Goal: Transaction & Acquisition: Purchase product/service

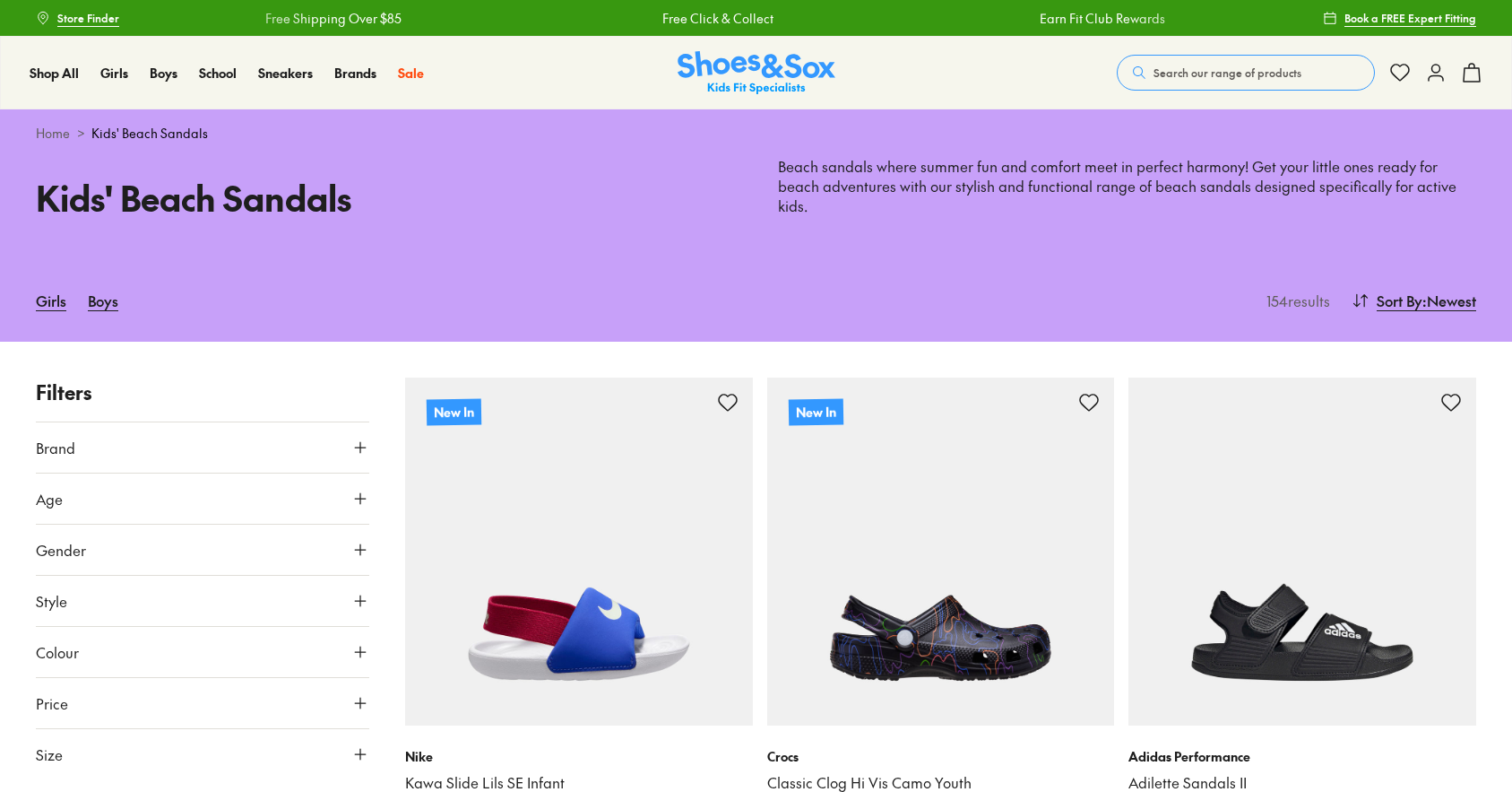
type input "***"
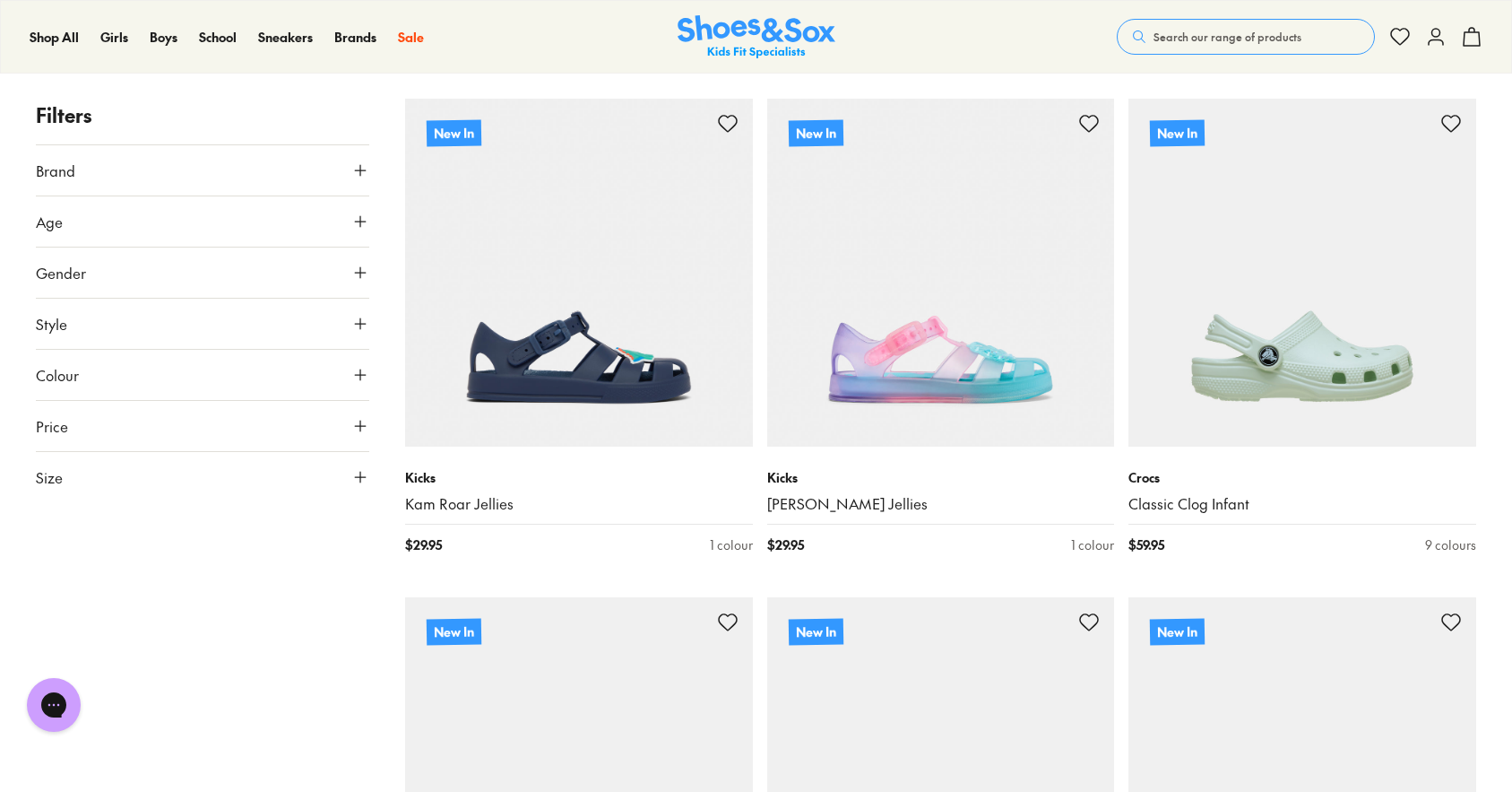
scroll to position [1778, 0]
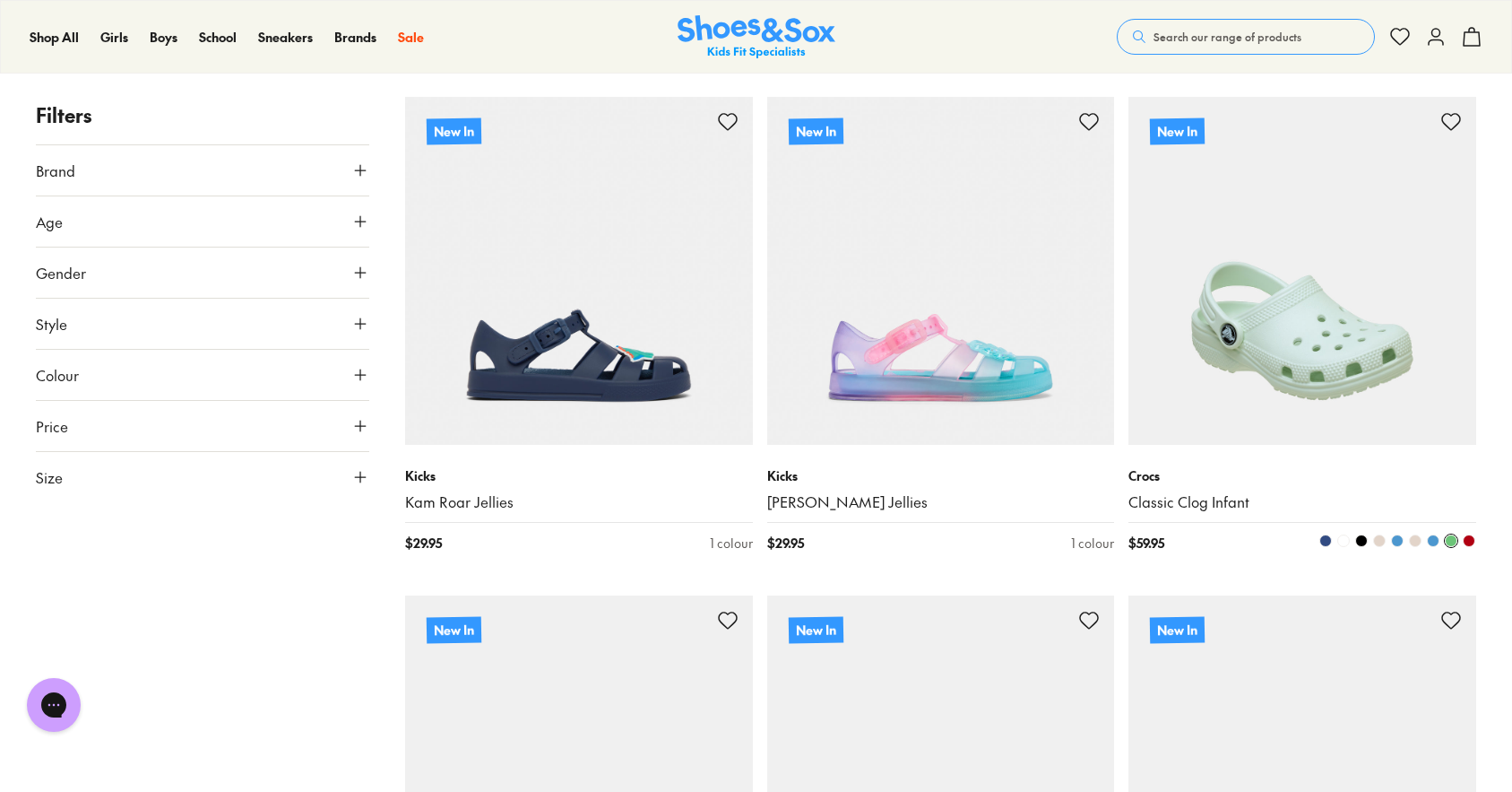
click at [1295, 339] on img at bounding box center [1302, 271] width 347 height 348
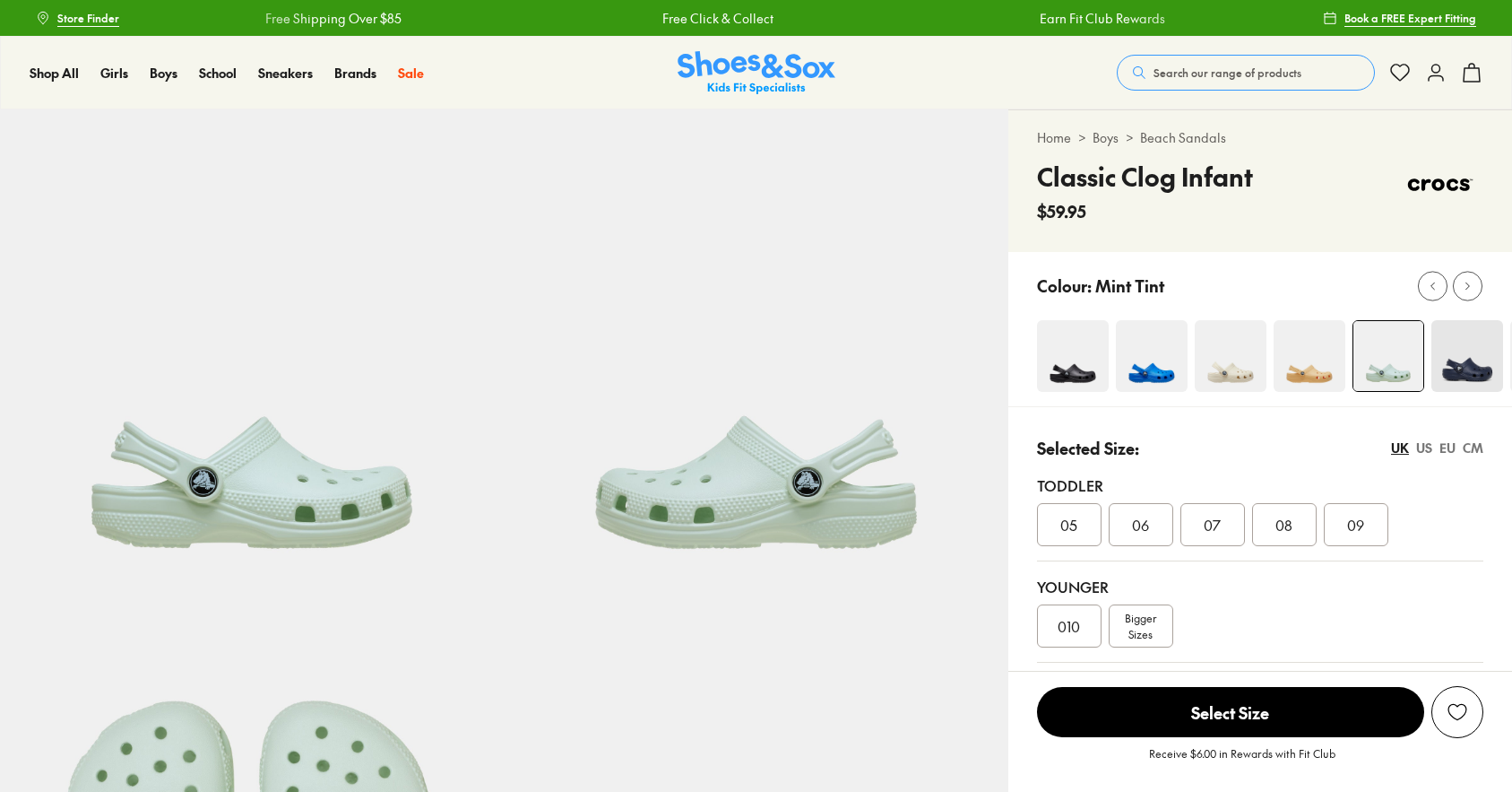
select select "*"
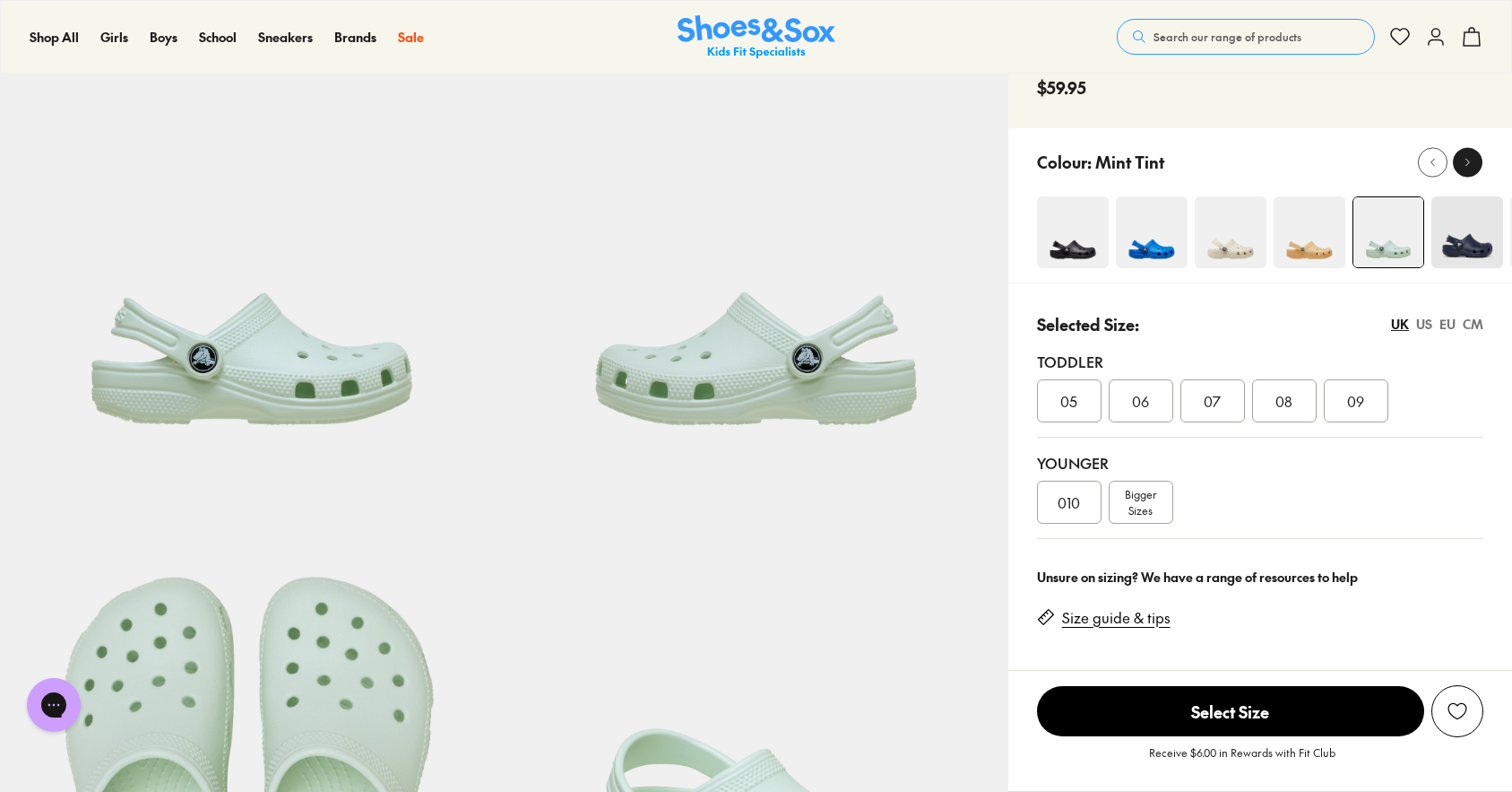
click at [1471, 163] on icon at bounding box center [1468, 161] width 14 height 14
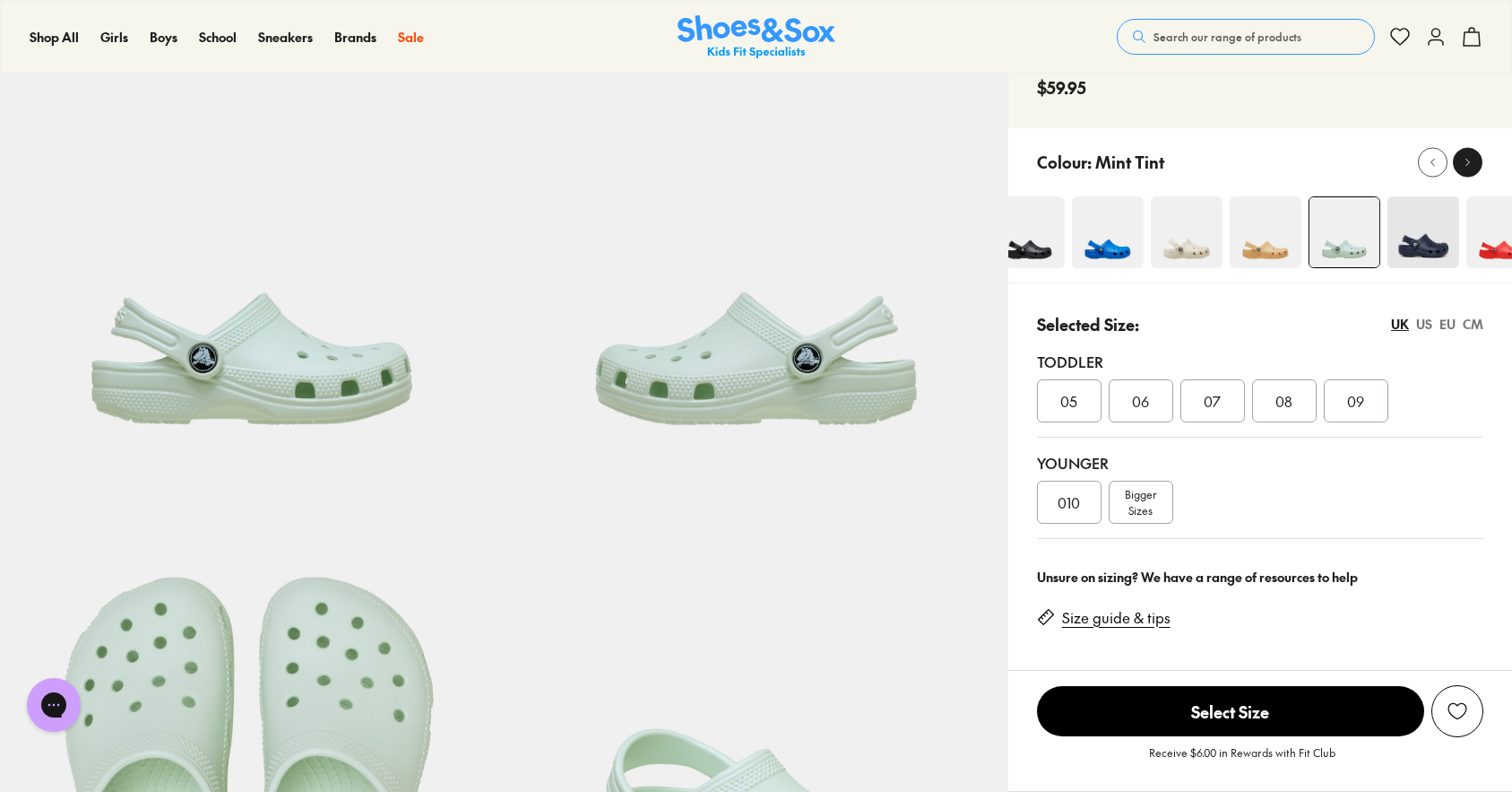
click at [1471, 163] on icon at bounding box center [1468, 161] width 14 height 14
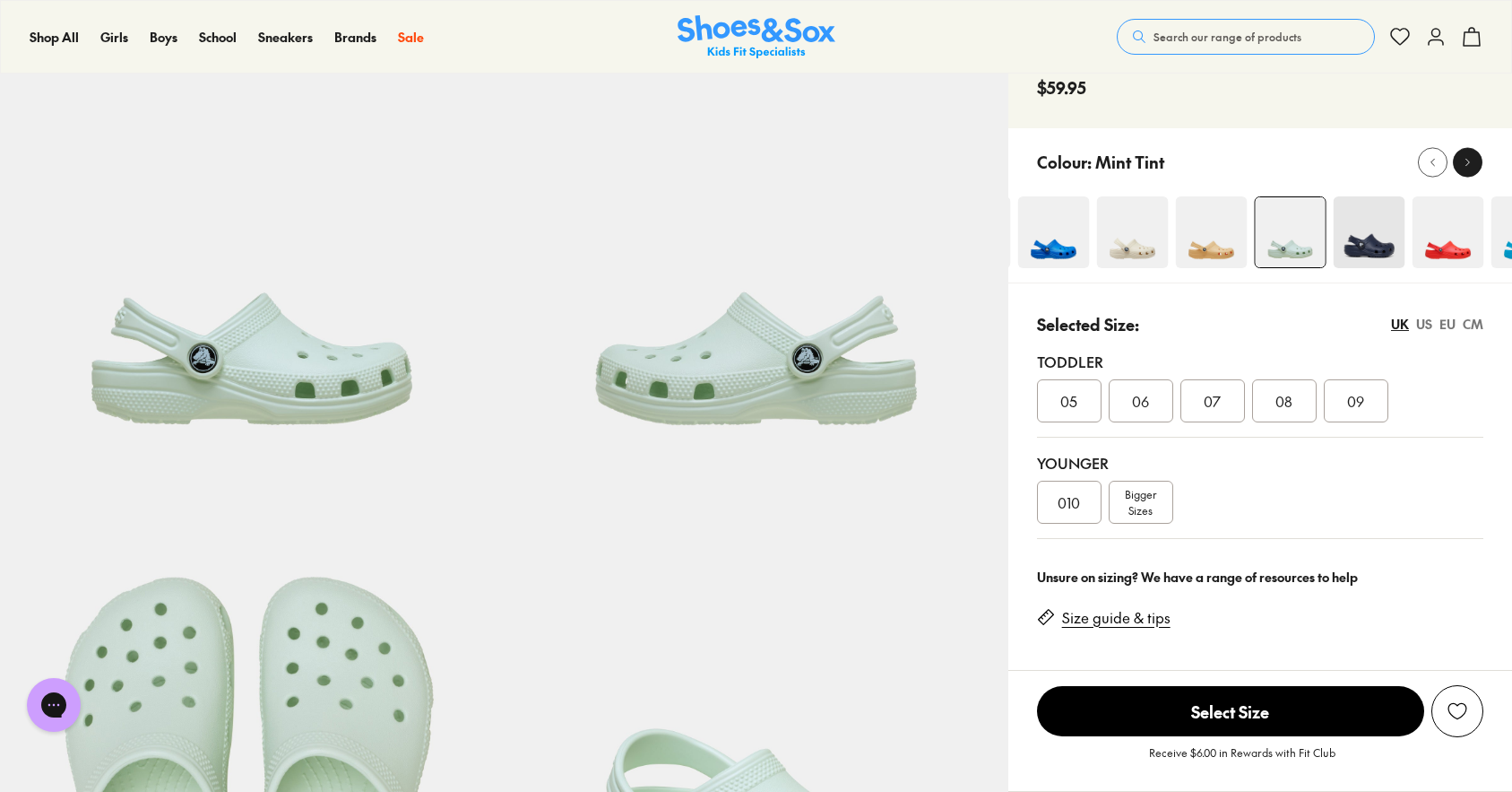
click at [1471, 163] on icon at bounding box center [1468, 161] width 14 height 14
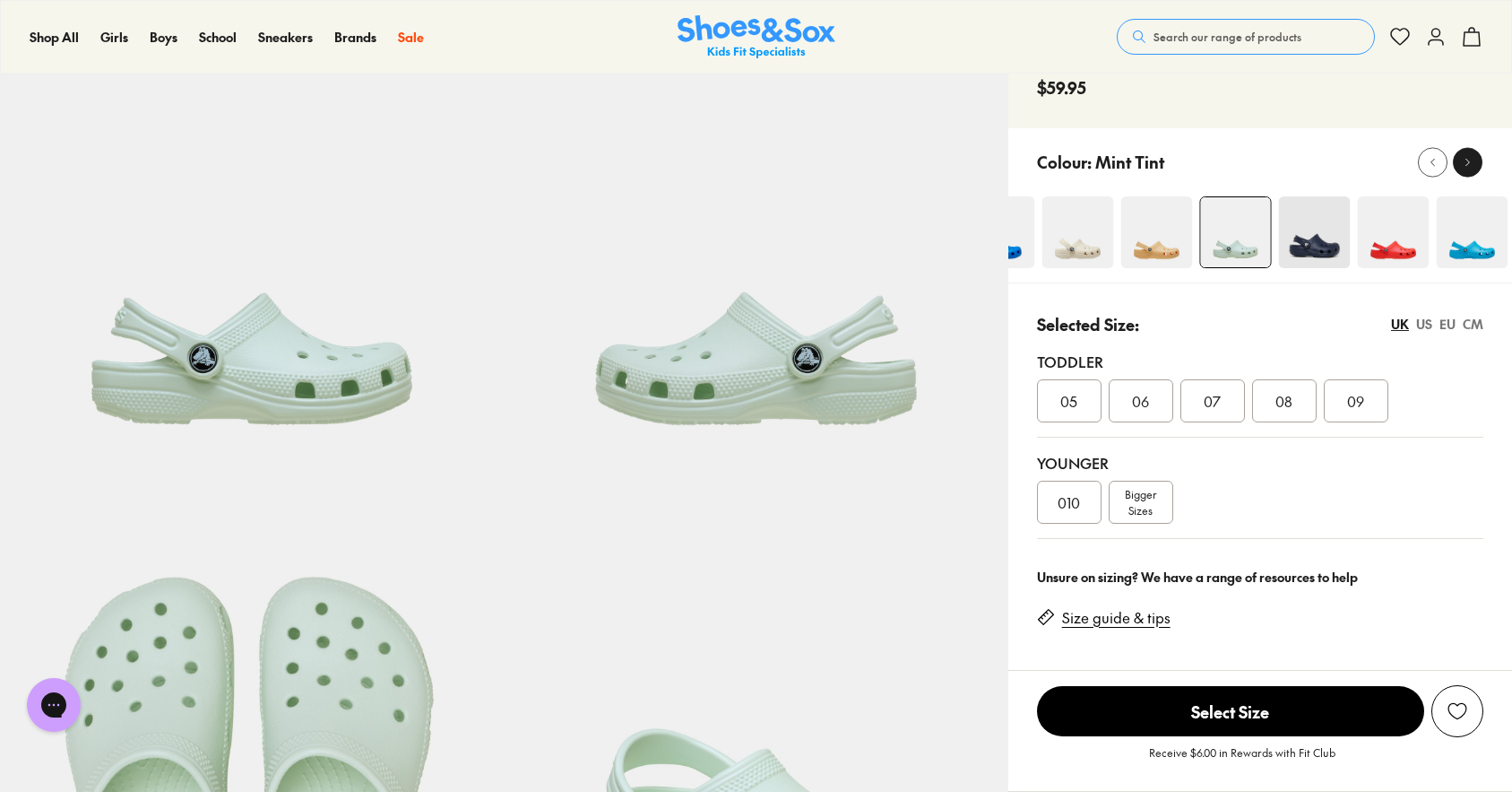
click at [1471, 163] on icon at bounding box center [1468, 161] width 14 height 14
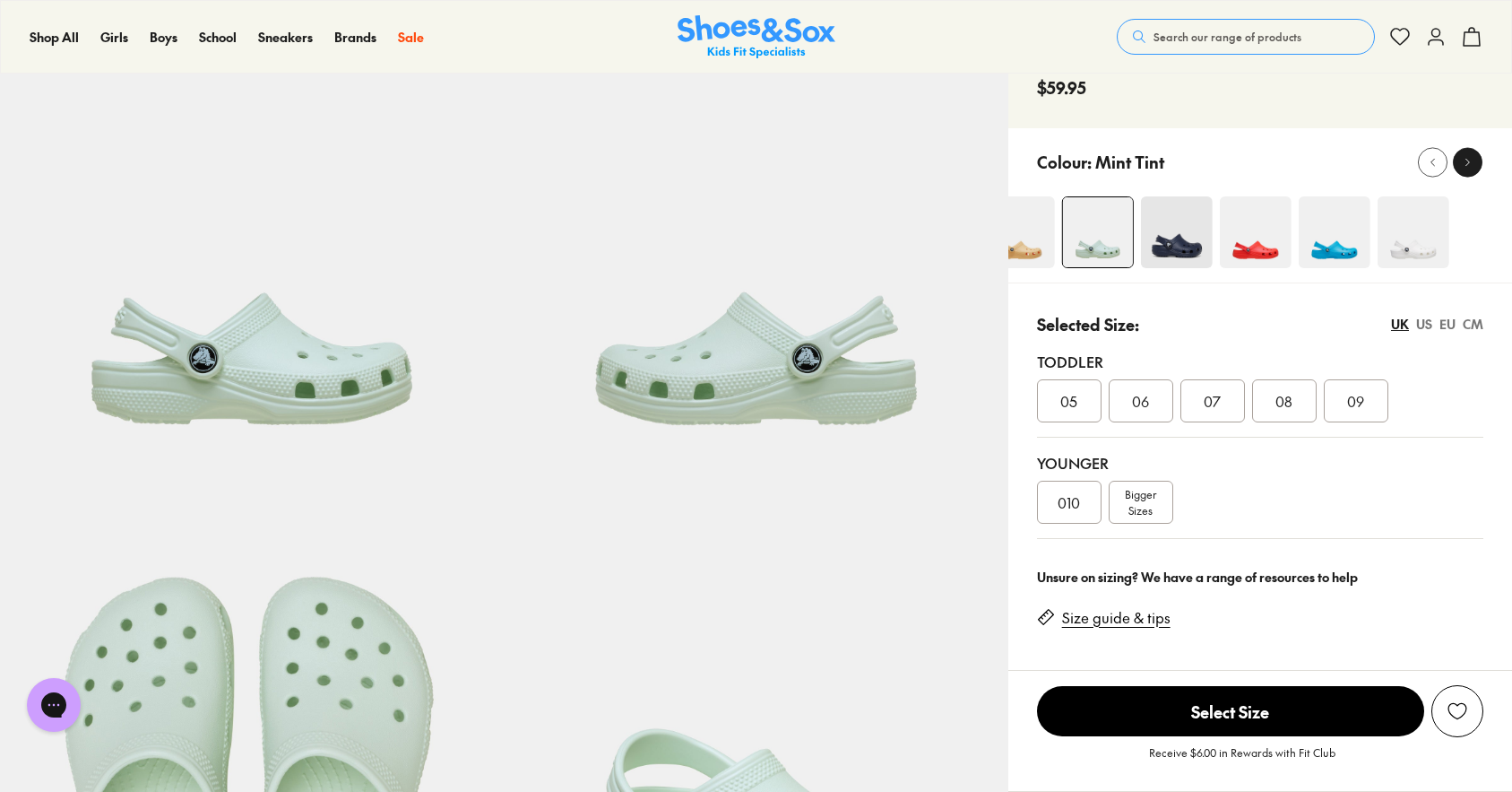
click at [1471, 163] on icon at bounding box center [1468, 161] width 14 height 14
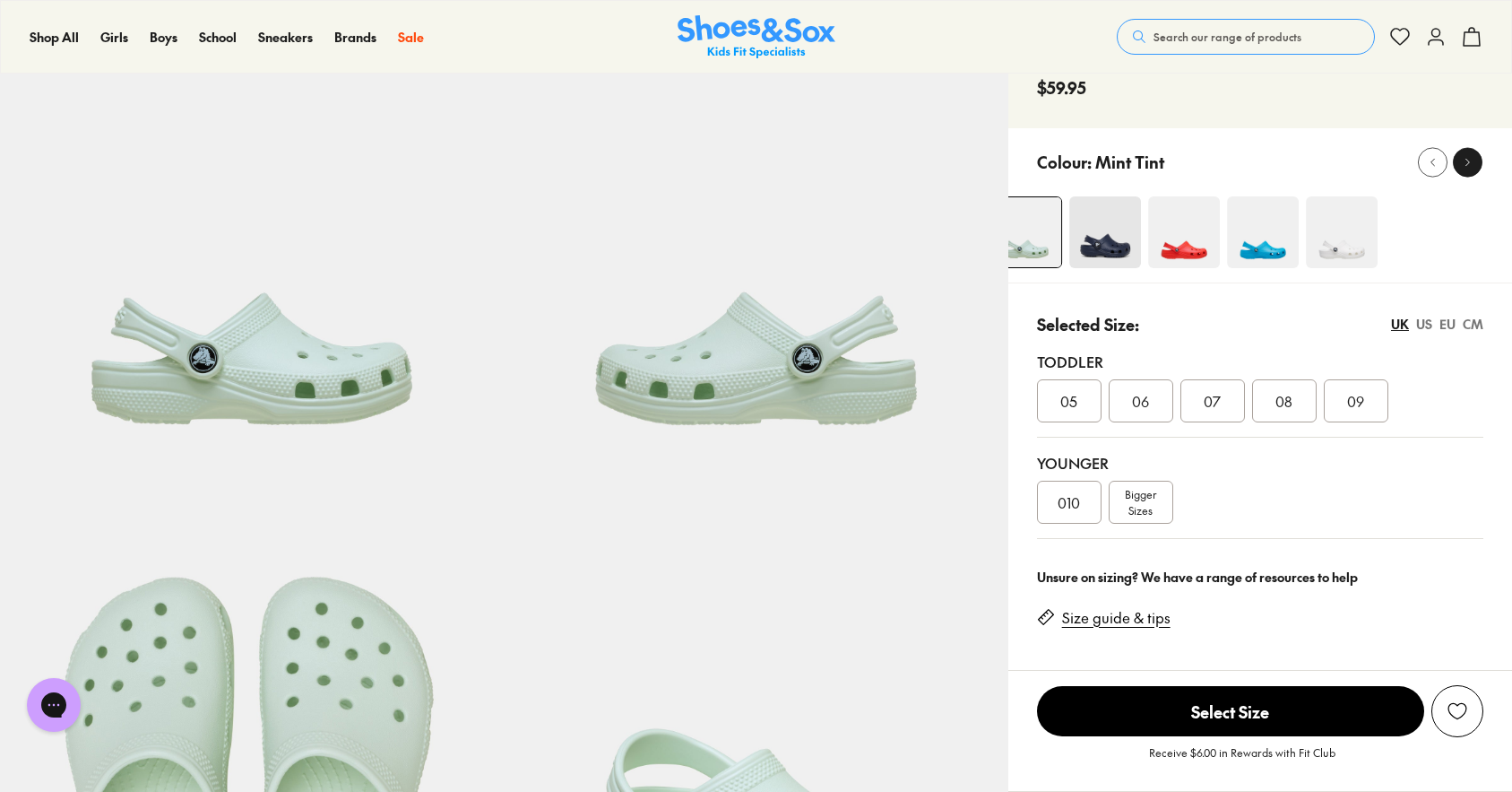
click at [1471, 163] on icon at bounding box center [1468, 161] width 14 height 14
click at [1231, 247] on img at bounding box center [1233, 232] width 71 height 72
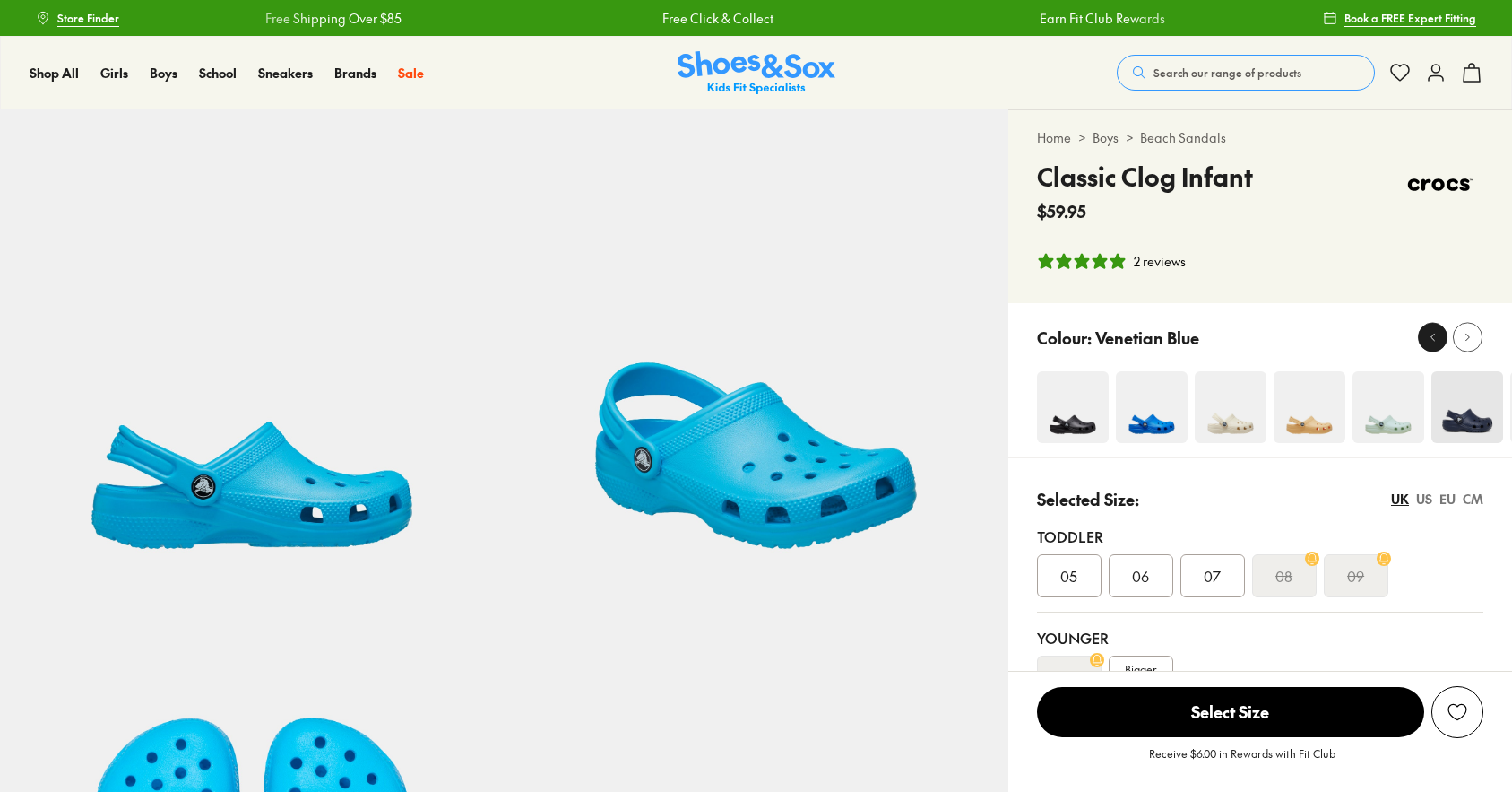
select select "*"
click at [1439, 337] on icon at bounding box center [1432, 338] width 14 height 14
click at [1427, 335] on icon at bounding box center [1432, 338] width 14 height 14
click at [1149, 414] on img at bounding box center [1151, 406] width 71 height 72
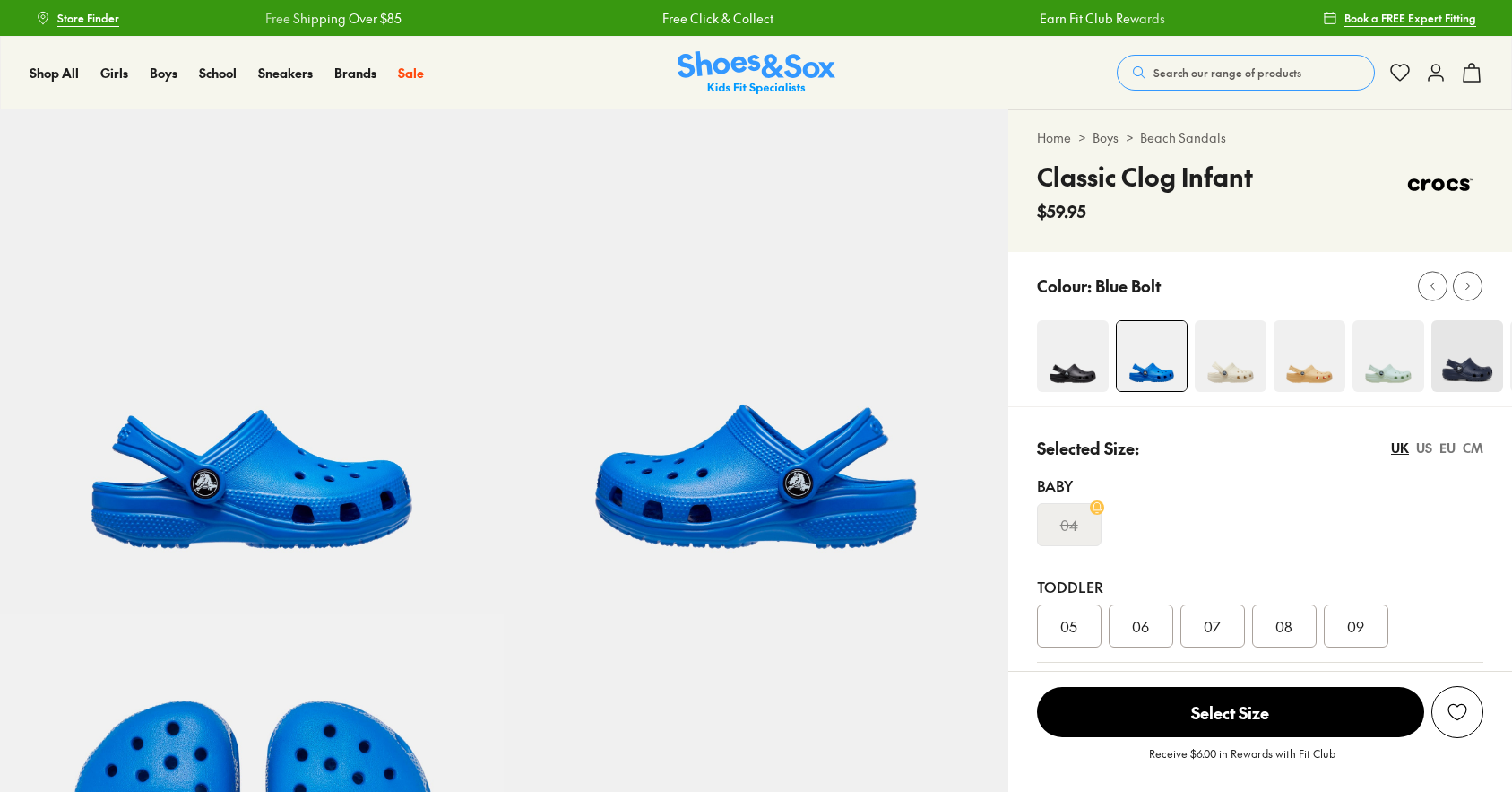
select select "*"
